Goal: Book appointment/travel/reservation

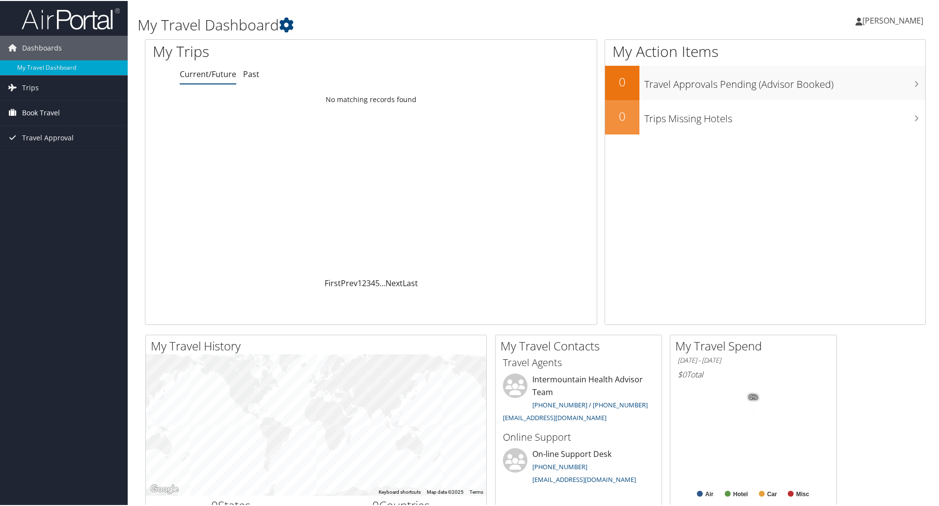
click at [47, 112] on span "Book Travel" at bounding box center [41, 112] width 38 height 25
click at [48, 161] on link "Book/Manage Online Trips" at bounding box center [64, 161] width 128 height 15
